Goal: Task Accomplishment & Management: Complete application form

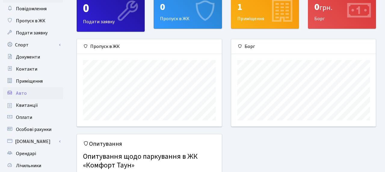
scroll to position [28, 0]
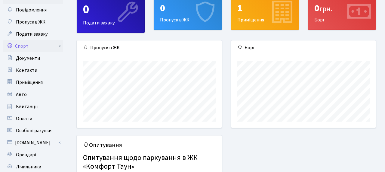
click at [47, 44] on link "Спорт" at bounding box center [33, 46] width 60 height 12
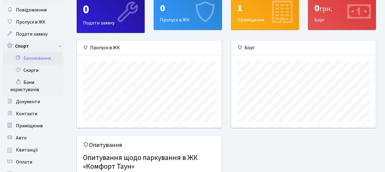
click at [43, 59] on link "Бронювання" at bounding box center [33, 58] width 60 height 12
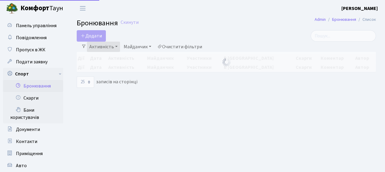
select select "25"
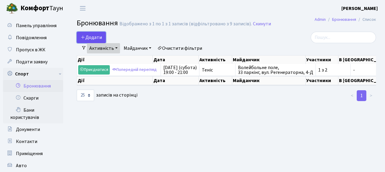
click at [86, 37] on button "Додати" at bounding box center [91, 37] width 29 height 11
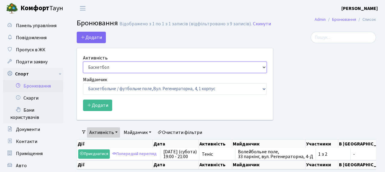
click at [129, 71] on select "Баскетбол Волейбол Йога Катання на роликах Настільний теніс Теніс Футбол Фітнес" at bounding box center [175, 66] width 184 height 11
select select "1"
click at [83, 61] on select "Баскетбол Волейбол Йога Катання на роликах Настільний теніс Теніс Футбол Фітнес" at bounding box center [175, 66] width 184 height 11
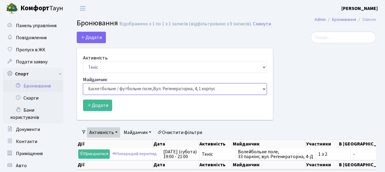
click at [132, 88] on select "Баскетбольне / футбольне поле, Вул. Регенераторна, 4, 1 корпус Баскетбольне пол…" at bounding box center [175, 88] width 184 height 11
click at [163, 91] on select "Баскетбольне / футбольне поле, Вул. Регенераторна, 4, 1 корпус Баскетбольне пол…" at bounding box center [175, 88] width 184 height 11
